Goal: Check status: Check status

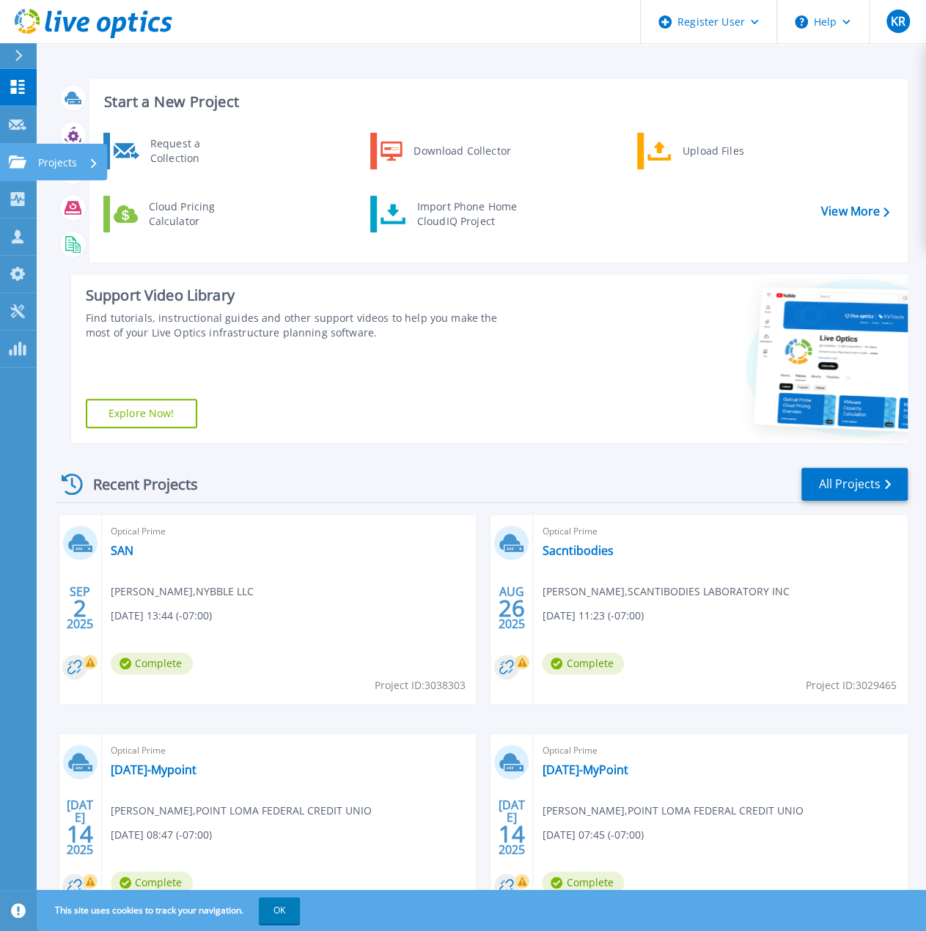
click at [21, 163] on icon at bounding box center [18, 161] width 18 height 12
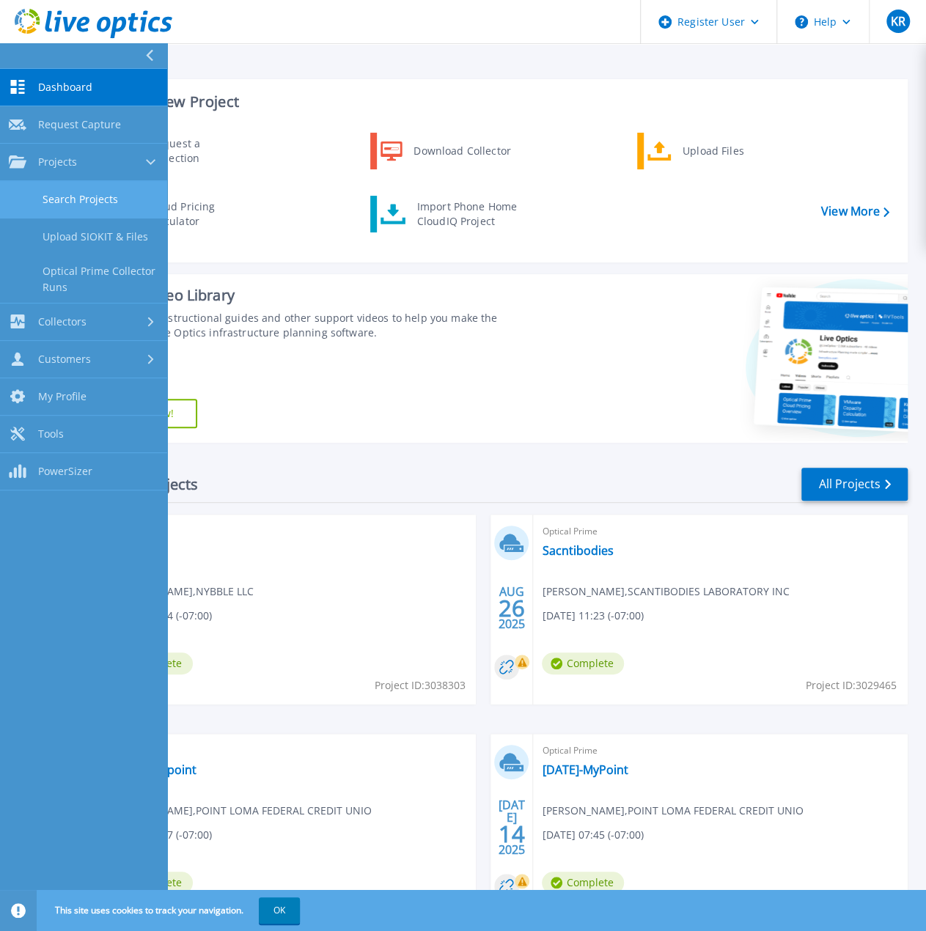
click at [104, 193] on link "Search Projects" at bounding box center [83, 199] width 167 height 37
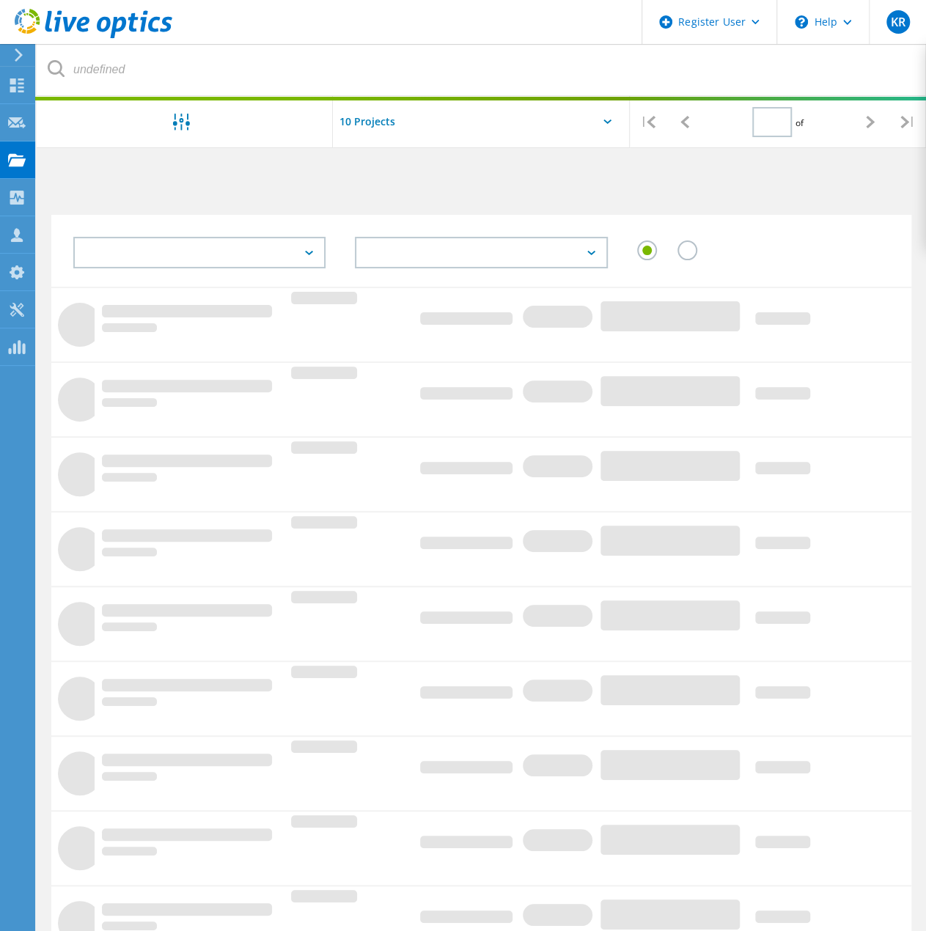
type input "1"
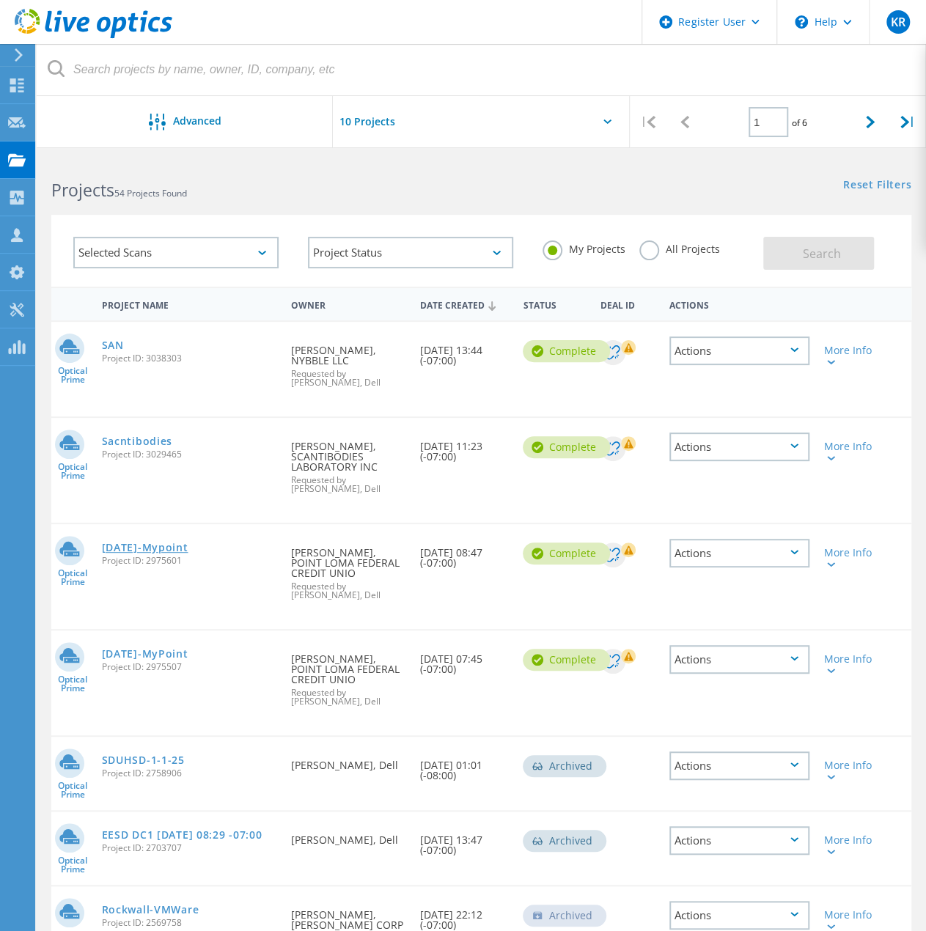
click at [169, 547] on link "[DATE]-Mypoint" at bounding box center [145, 547] width 86 height 10
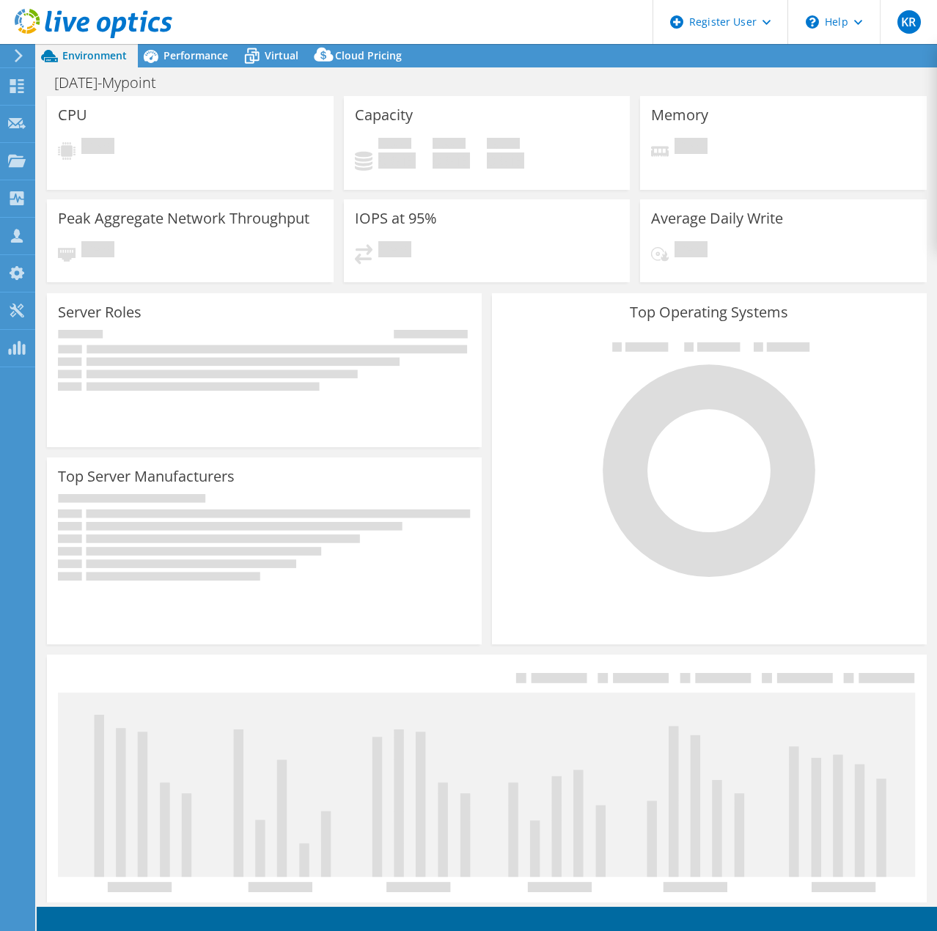
select select "USD"
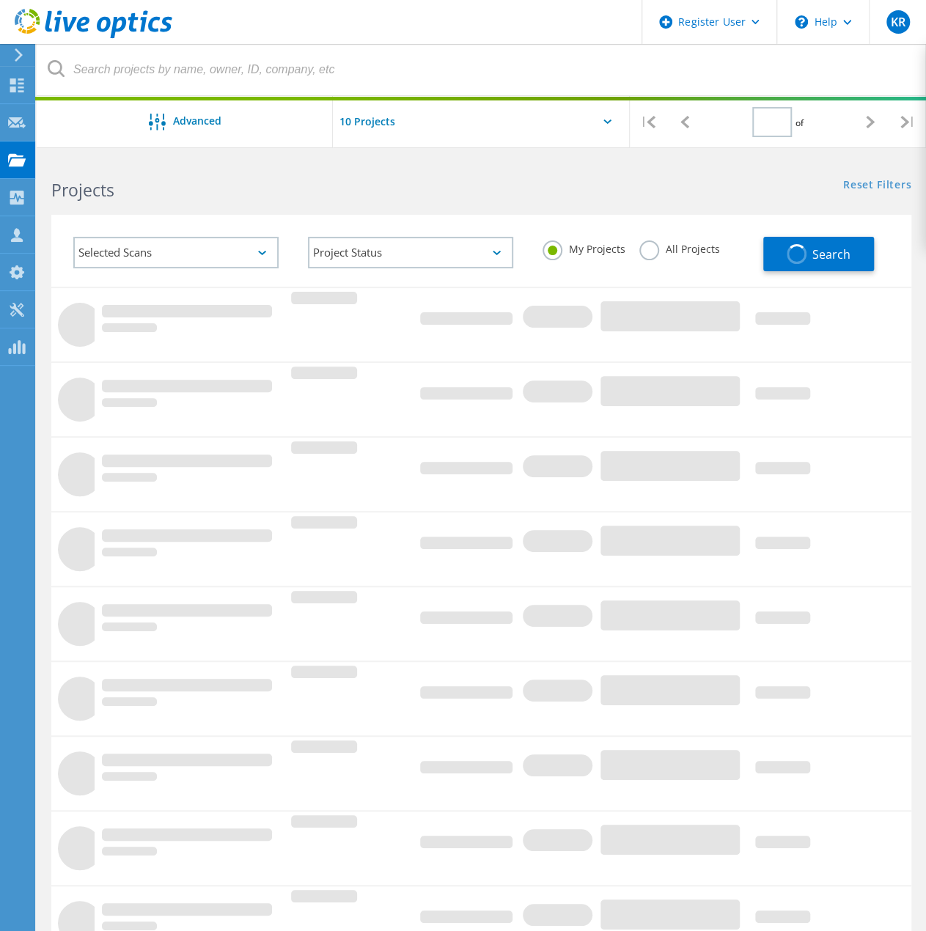
type input "1"
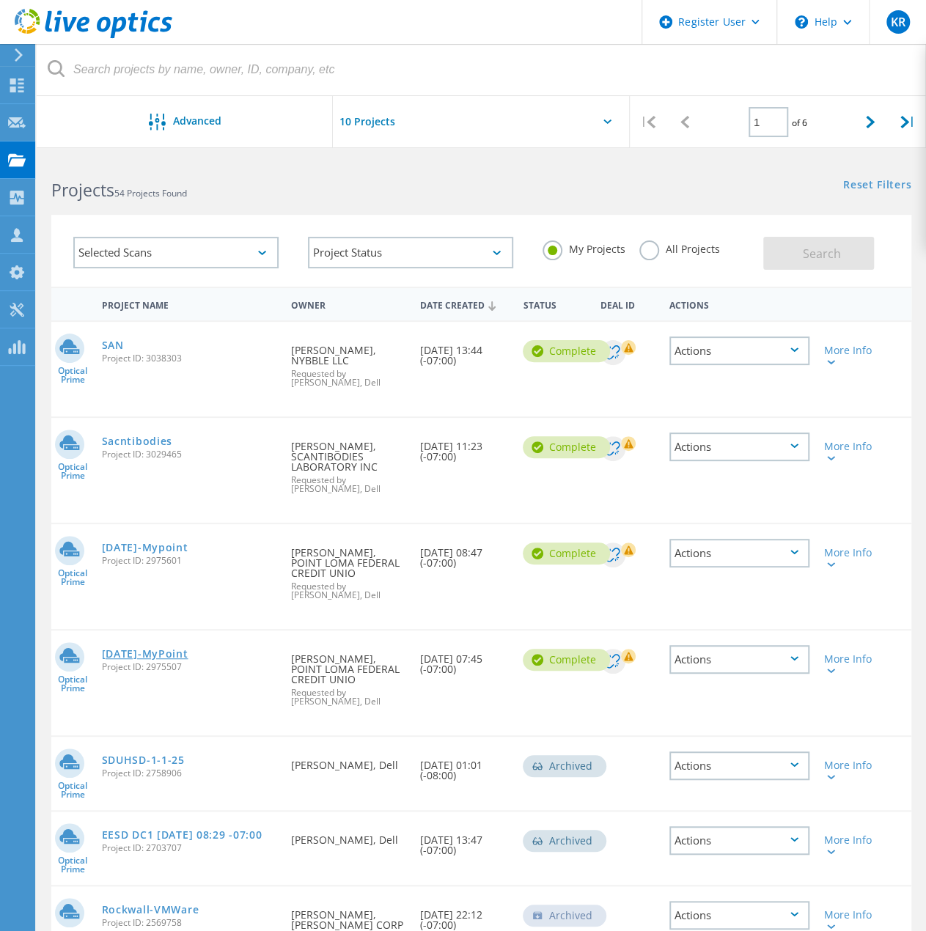
click at [188, 651] on link "[DATE]-MyPoint" at bounding box center [145, 654] width 86 height 10
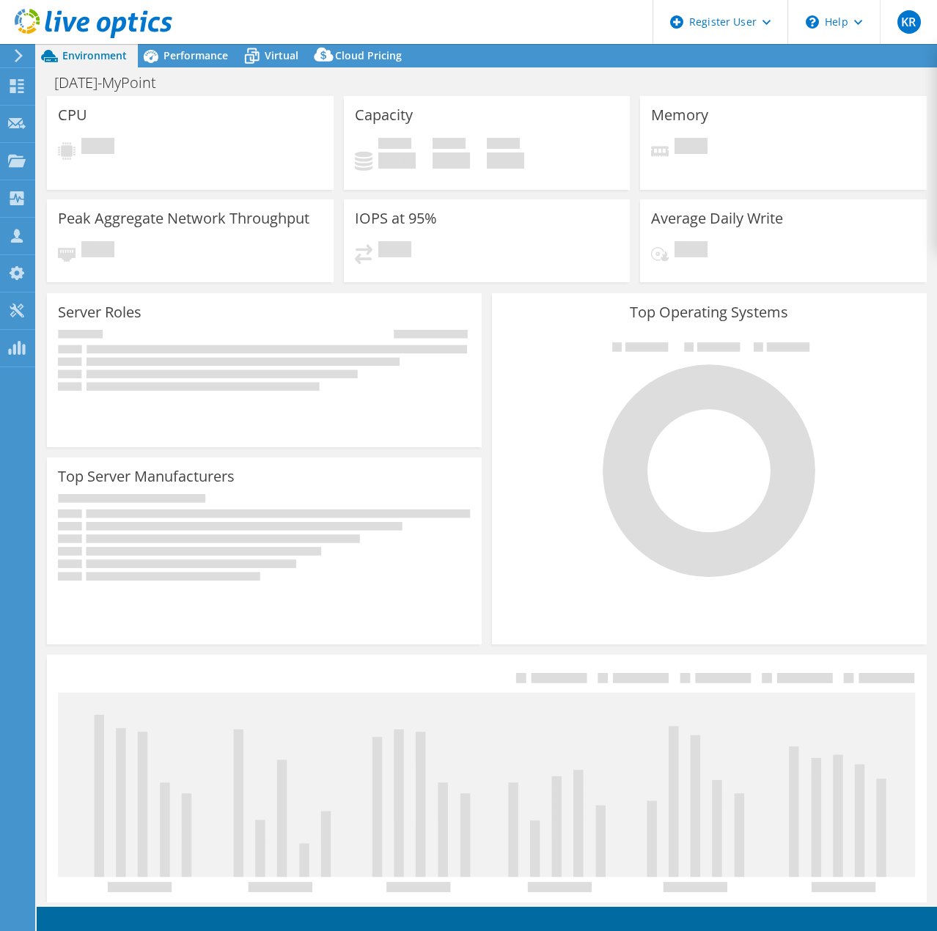
select select "USD"
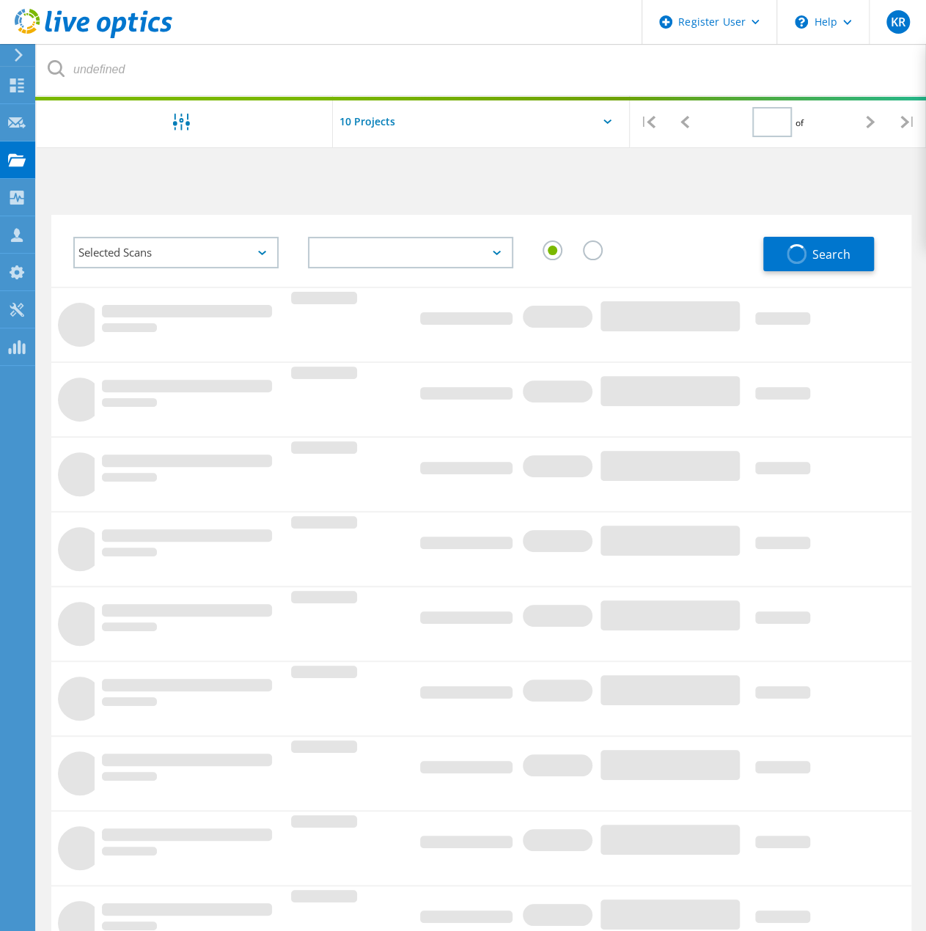
type input "1"
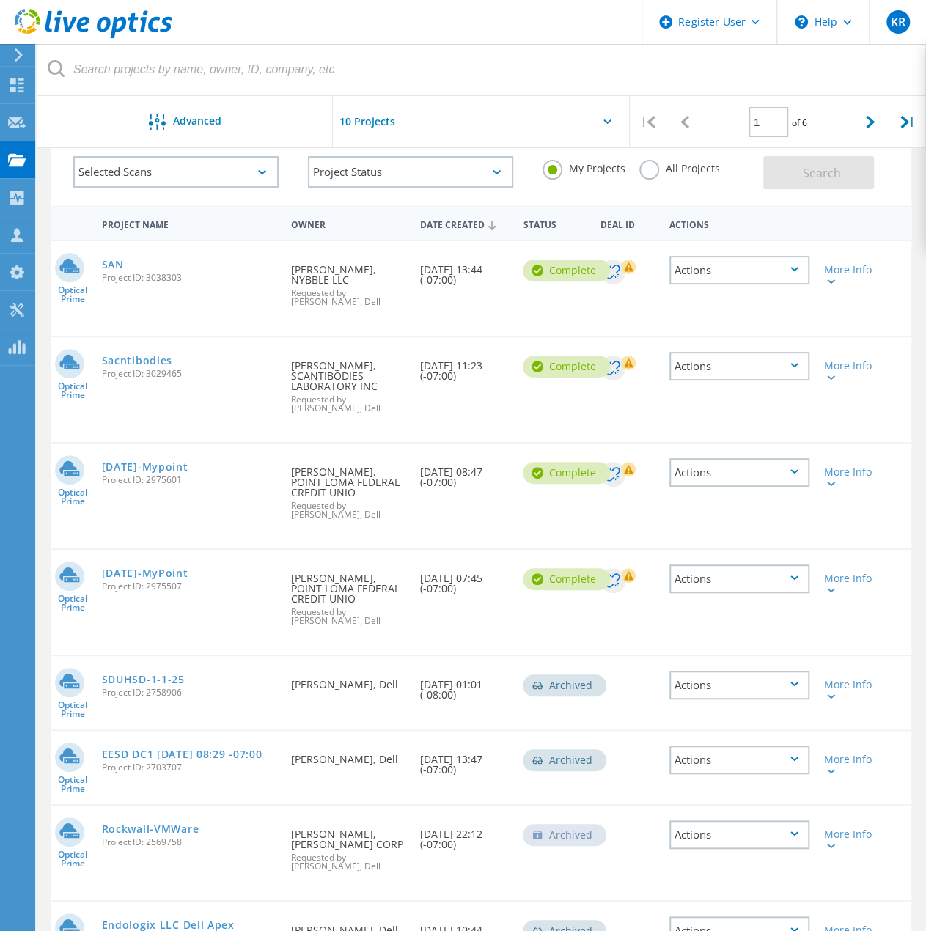
scroll to position [73, 0]
